Goal: Task Accomplishment & Management: Use online tool/utility

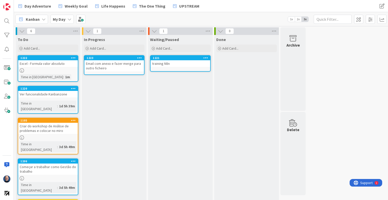
click at [206, 58] on icon at bounding box center [206, 58] width 5 height 4
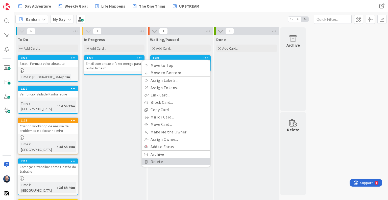
click at [159, 163] on link "Delete" at bounding box center [176, 161] width 68 height 7
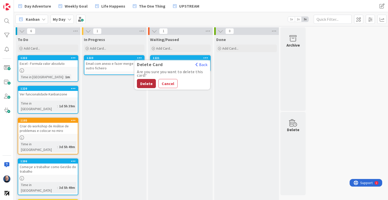
click at [151, 82] on button "Delete" at bounding box center [146, 83] width 19 height 9
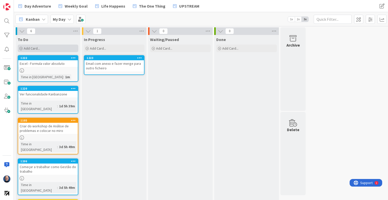
click at [49, 47] on div "Add Card..." at bounding box center [48, 49] width 61 height 8
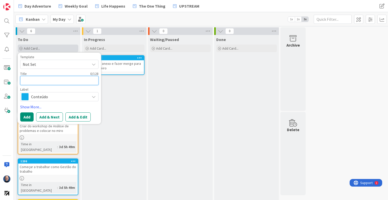
type textarea "P"
type textarea "x"
type textarea "PE"
type textarea "x"
type textarea "PEP"
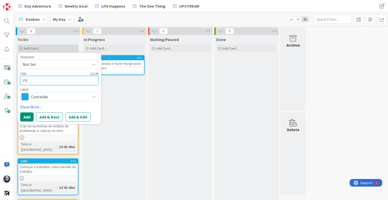
type textarea "x"
type textarea "PEP"
type textarea "x"
type textarea "PEP -"
type textarea "x"
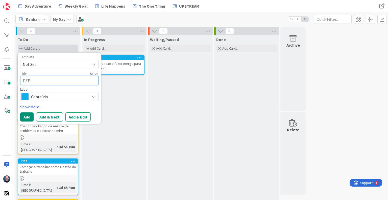
type textarea "PEP -"
type textarea "x"
type textarea "PEP - f"
type textarea "x"
type textarea "PEP - fa"
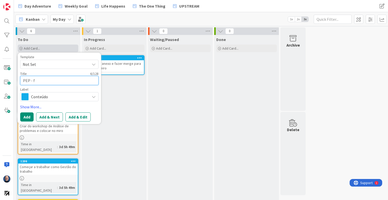
type textarea "x"
type textarea "PEP - fal"
type textarea "x"
type textarea "PEP - fala"
type textarea "x"
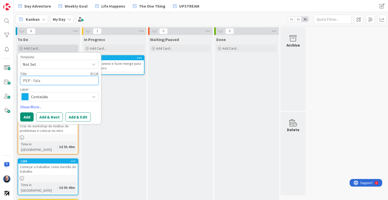
type textarea "PEP - falar"
type textarea "x"
type textarea "PEP - falar"
type textarea "x"
type textarea "PEP - falar C"
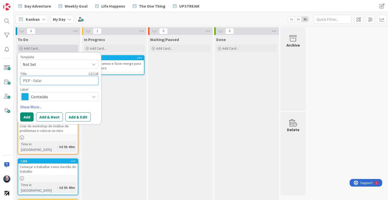
type textarea "x"
type textarea "PEP - falar CG"
type textarea "x"
type textarea "PEP - falar CGD"
type textarea "x"
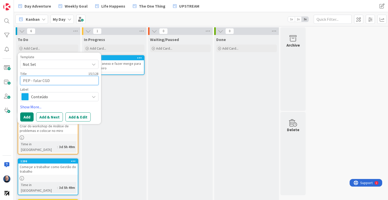
type textarea "PEP - falar CGD"
click at [51, 100] on span "Conteúdo" at bounding box center [59, 96] width 56 height 7
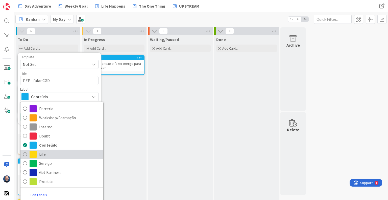
click at [55, 156] on span "Life" at bounding box center [70, 154] width 62 height 8
type textarea "x"
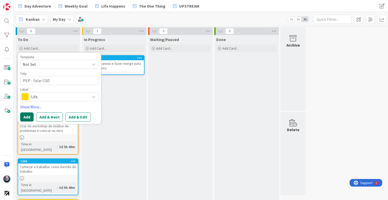
click at [23, 115] on button "Add" at bounding box center [26, 116] width 13 height 9
